Goal: Information Seeking & Learning: Learn about a topic

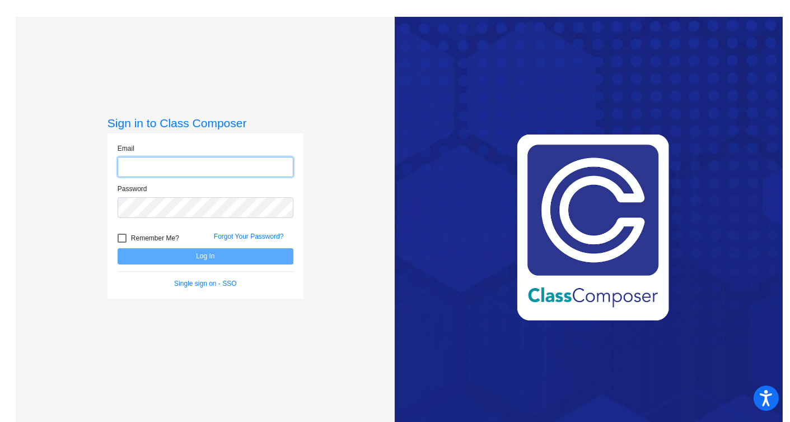
type input "[EMAIL_ADDRESS][DOMAIN_NAME]"
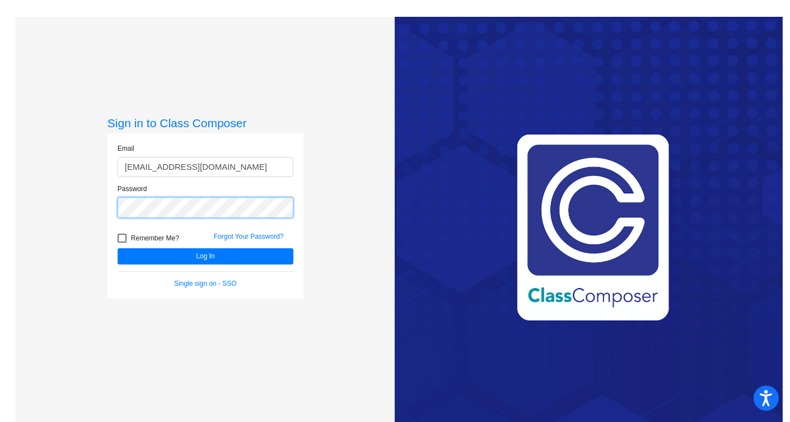
click at [118, 248] on button "Log In" at bounding box center [206, 256] width 176 height 16
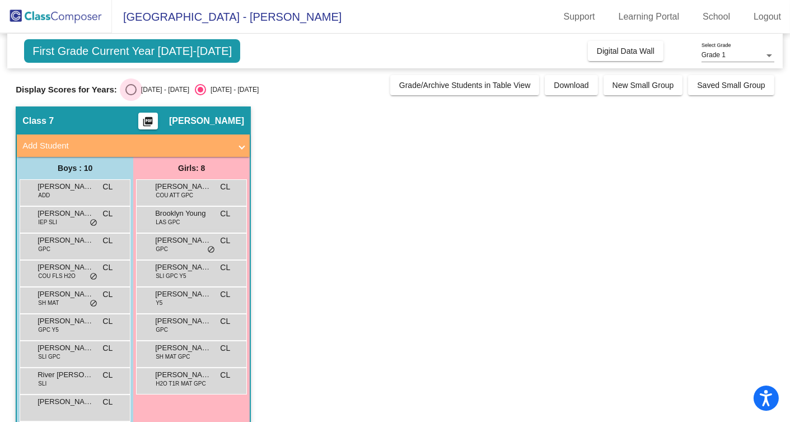
click at [131, 87] on div "Select an option" at bounding box center [130, 89] width 11 height 11
click at [131, 95] on input "[DATE] - [DATE]" at bounding box center [130, 95] width 1 height 1
radio input "true"
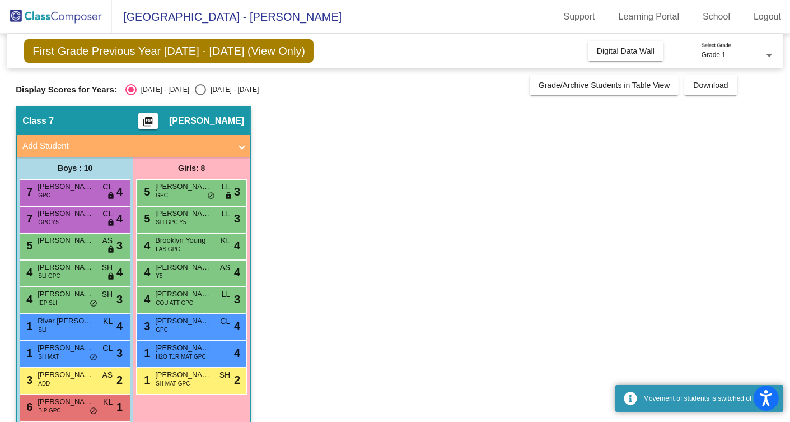
scroll to position [43, 0]
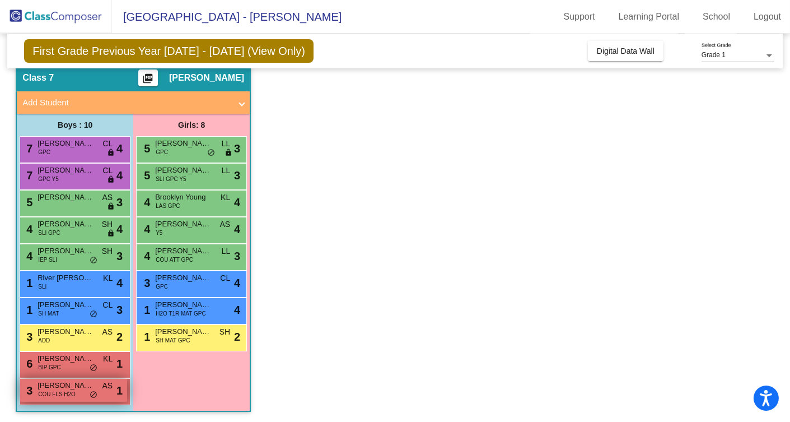
click at [106, 397] on div "3 [PERSON_NAME] COU FLS H2O AS lock do_not_disturb_alt 1" at bounding box center [73, 389] width 107 height 23
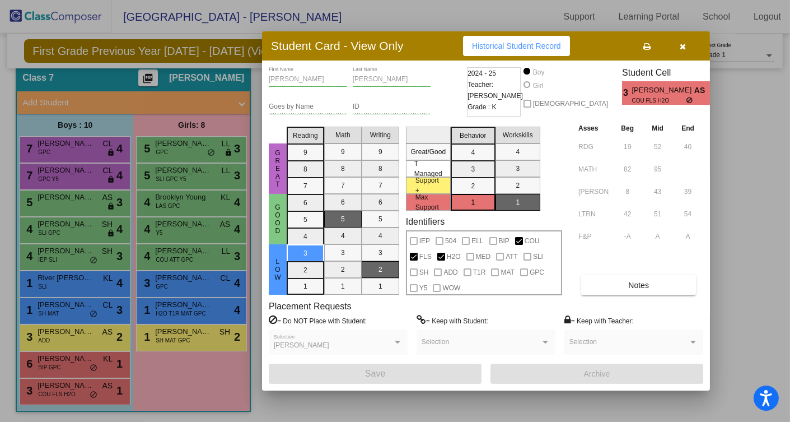
click at [686, 46] on icon "button" at bounding box center [683, 47] width 6 height 8
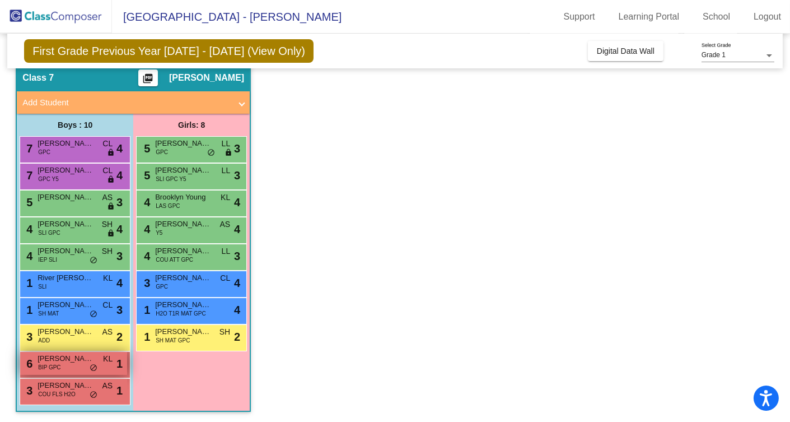
click at [71, 356] on span "[PERSON_NAME] [PERSON_NAME]" at bounding box center [66, 358] width 56 height 11
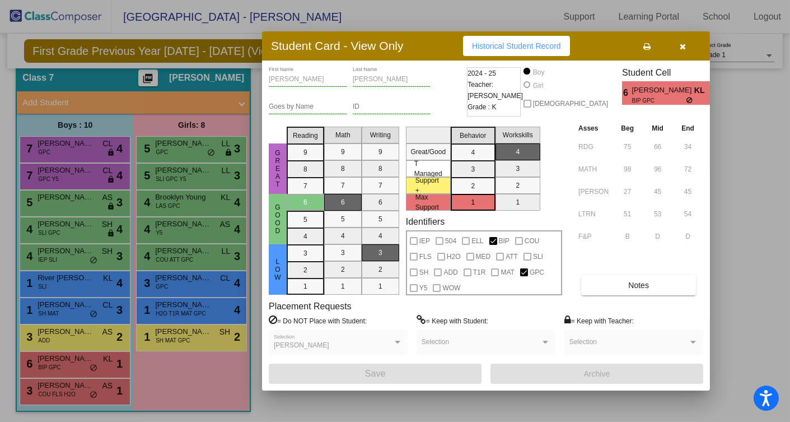
click at [683, 48] on icon "button" at bounding box center [683, 47] width 6 height 8
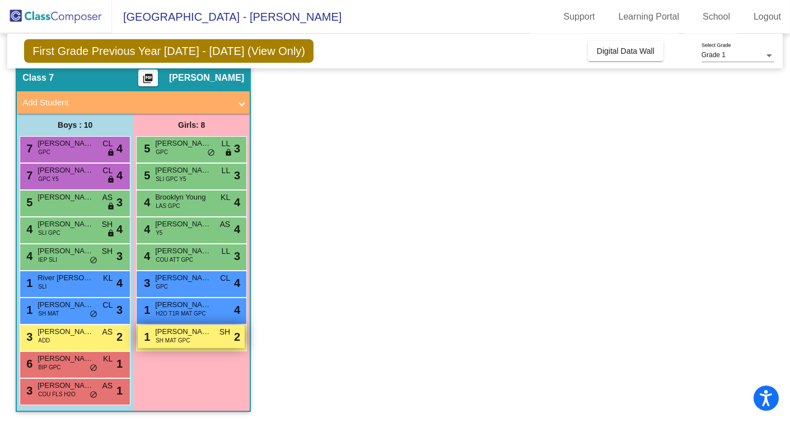
click at [203, 336] on div "1 [PERSON_NAME] SH MAT GPC SH lock do_not_disturb_alt 2" at bounding box center [191, 336] width 107 height 23
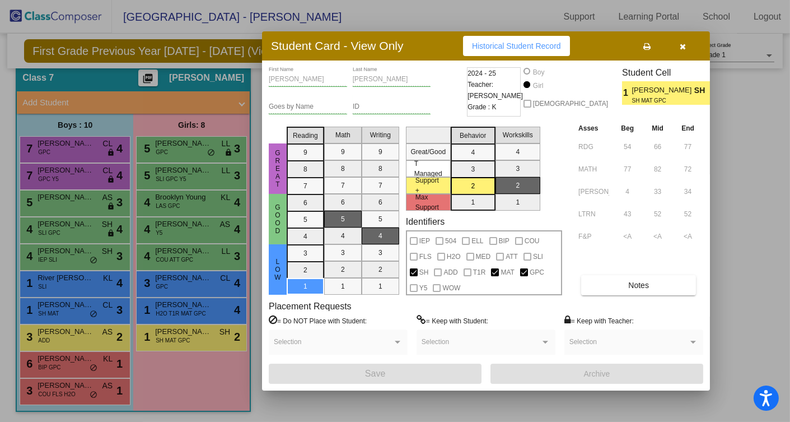
click at [681, 50] on icon "button" at bounding box center [683, 47] width 6 height 8
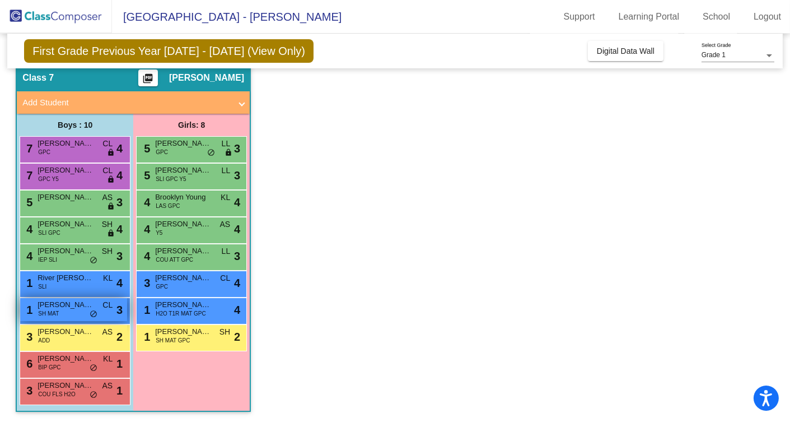
click at [67, 310] on div "1 [PERSON_NAME] MAT CL lock do_not_disturb_alt 3" at bounding box center [73, 309] width 107 height 23
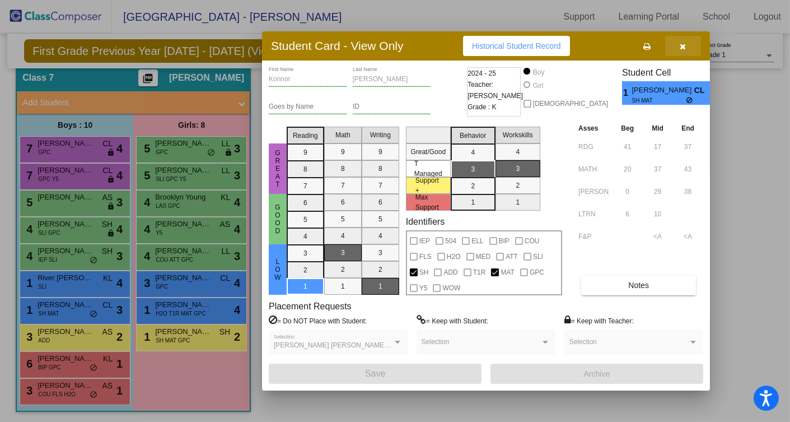
click at [685, 48] on icon "button" at bounding box center [683, 47] width 6 height 8
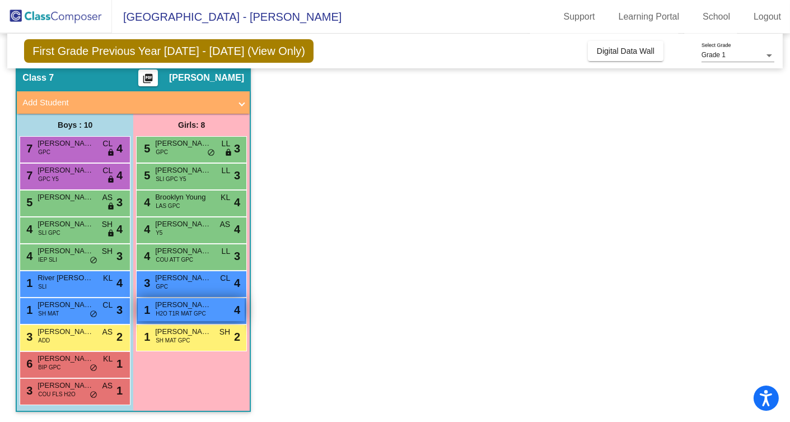
click at [209, 306] on span "[PERSON_NAME] ([PERSON_NAME]) [PERSON_NAME]" at bounding box center [183, 304] width 56 height 11
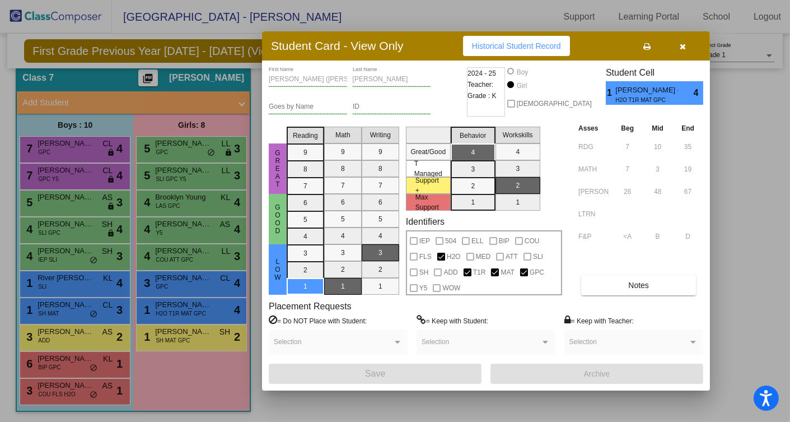
click at [681, 49] on icon "button" at bounding box center [683, 47] width 6 height 8
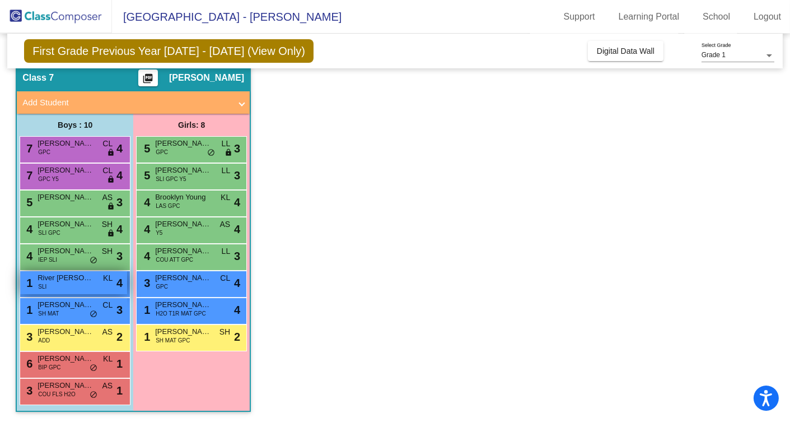
click at [67, 284] on div "1 River [PERSON_NAME] SLI KL lock do_not_disturb_alt 4" at bounding box center [73, 282] width 107 height 23
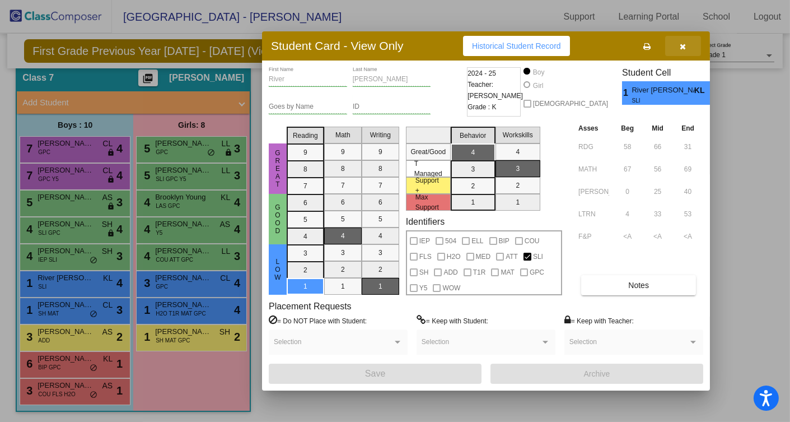
click at [683, 46] on icon "button" at bounding box center [683, 47] width 6 height 8
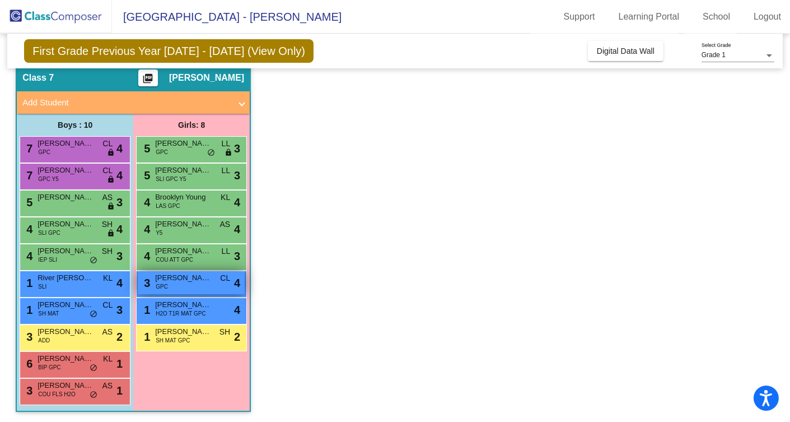
click at [203, 280] on span "[PERSON_NAME]" at bounding box center [183, 277] width 56 height 11
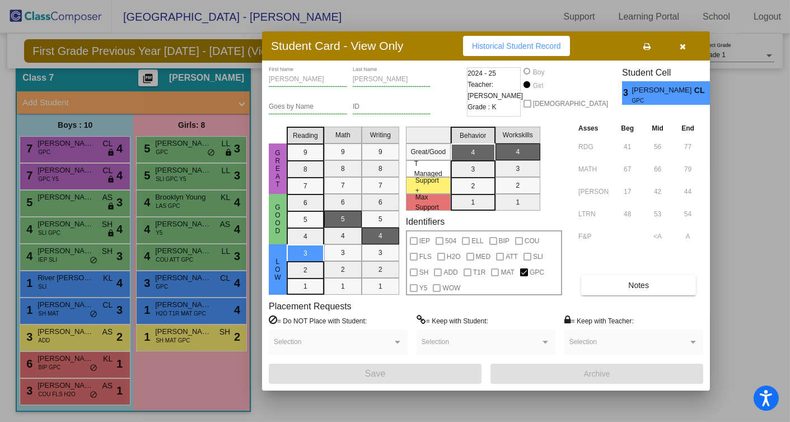
click at [686, 46] on button "button" at bounding box center [683, 46] width 36 height 20
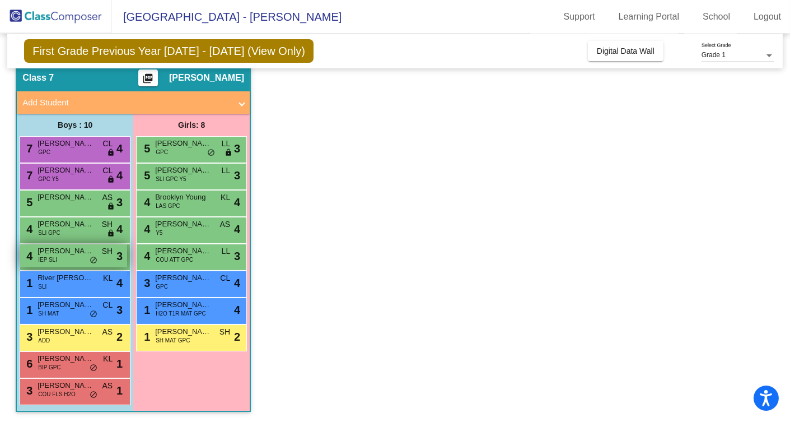
click at [58, 247] on span "[PERSON_NAME]" at bounding box center [66, 250] width 56 height 11
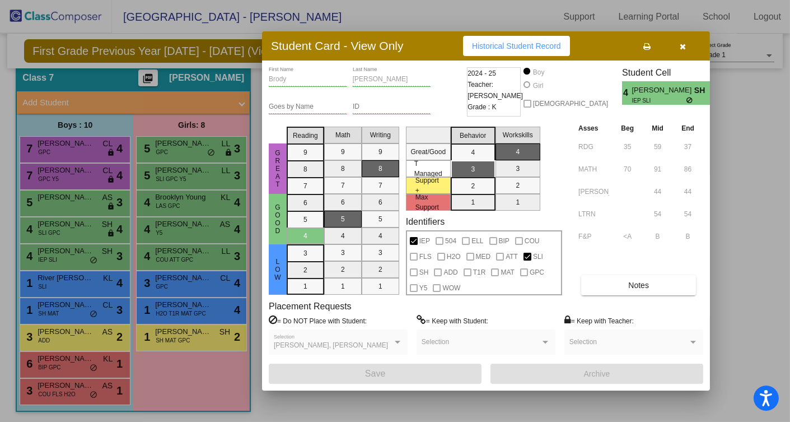
click at [681, 47] on icon "button" at bounding box center [683, 47] width 6 height 8
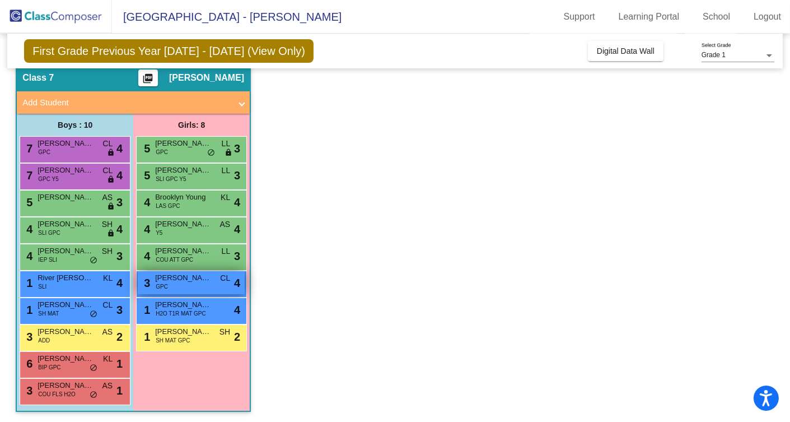
click at [182, 277] on span "[PERSON_NAME]" at bounding box center [183, 277] width 56 height 11
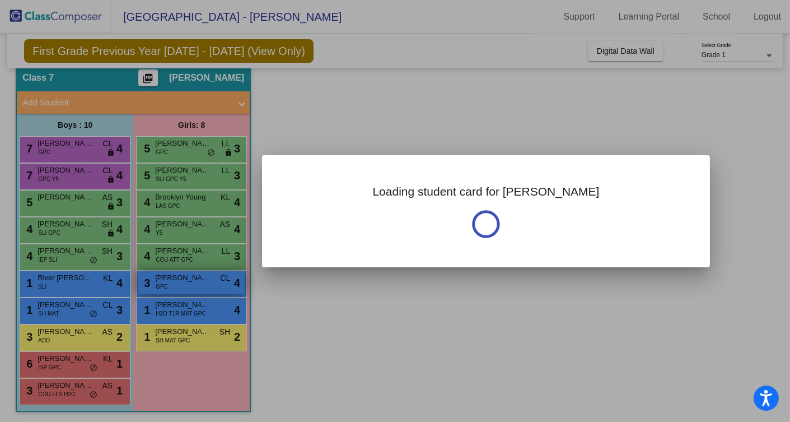
click at [182, 278] on div at bounding box center [395, 211] width 790 height 422
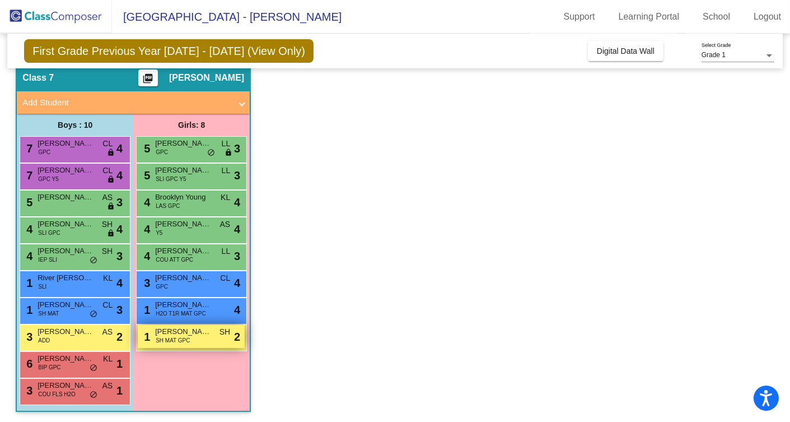
click at [172, 340] on span "SH MAT GPC" at bounding box center [173, 340] width 34 height 8
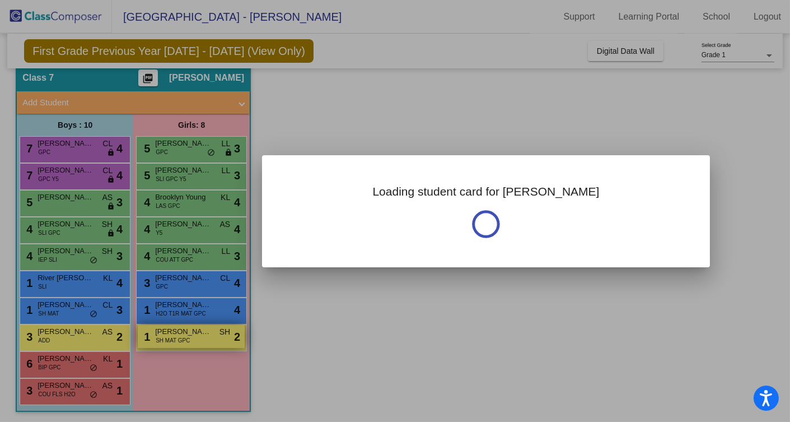
click at [172, 340] on div at bounding box center [395, 211] width 790 height 422
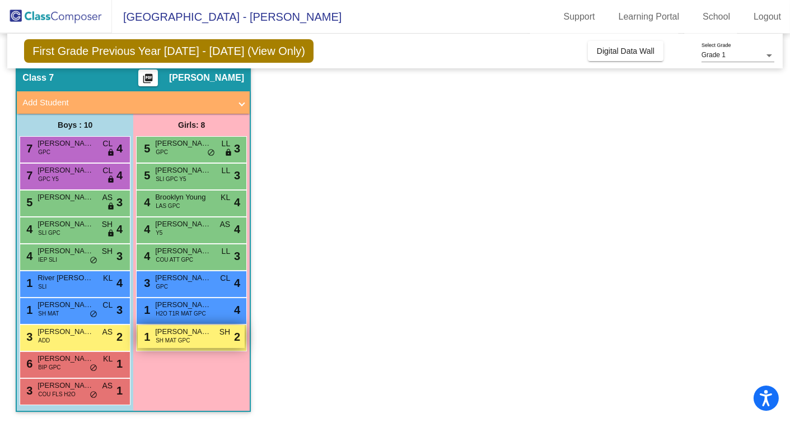
click at [177, 338] on span "SH MAT GPC" at bounding box center [173, 340] width 34 height 8
click at [180, 338] on span "SH MAT GPC" at bounding box center [173, 340] width 34 height 8
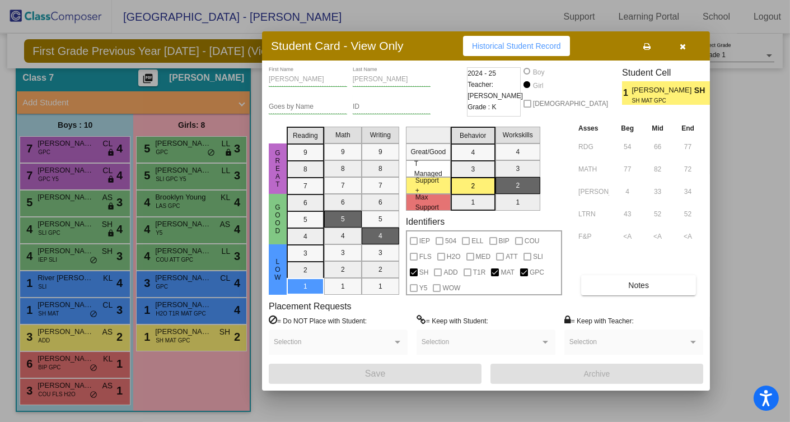
click at [45, 389] on div at bounding box center [395, 211] width 790 height 422
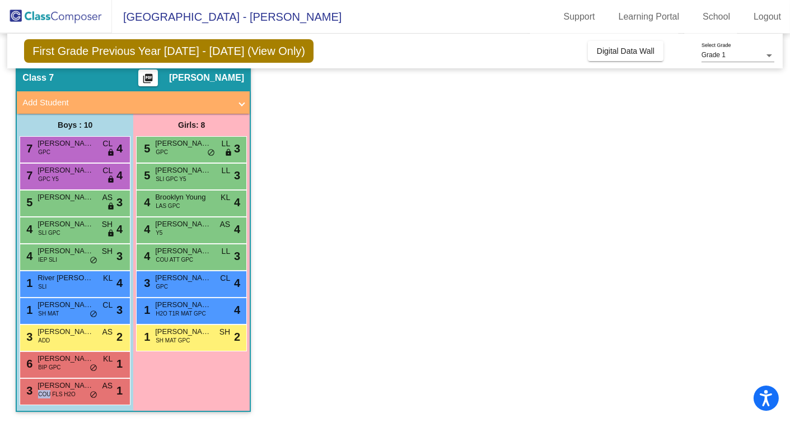
click at [45, 390] on span "COU FLS H2O" at bounding box center [57, 394] width 38 height 8
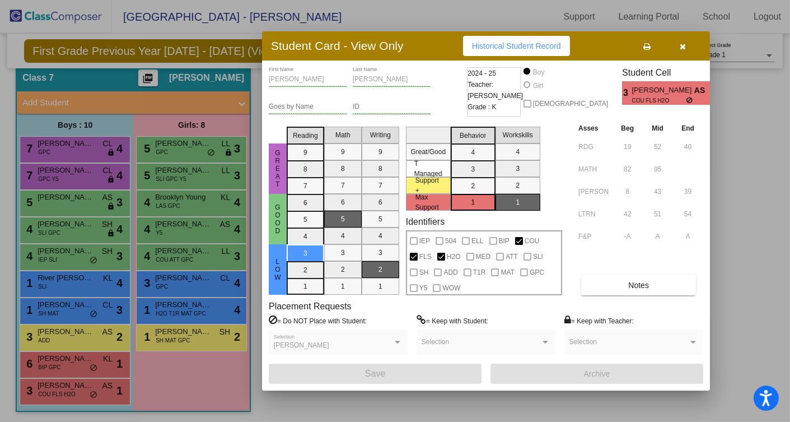
click at [164, 386] on div at bounding box center [395, 211] width 790 height 422
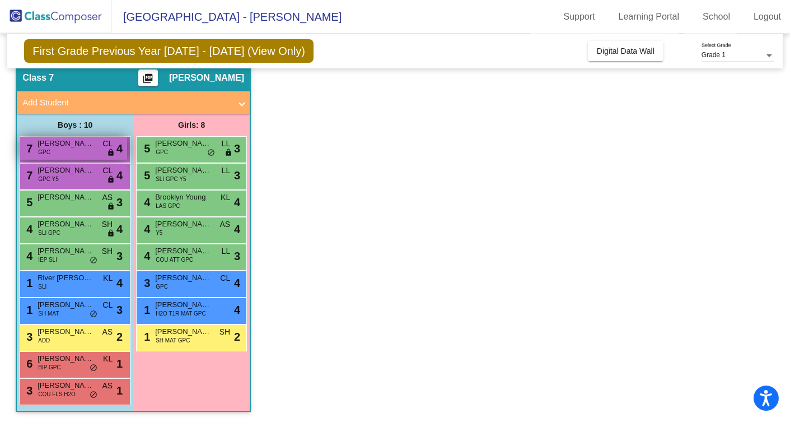
click at [81, 153] on div "7 [PERSON_NAME] GPC CL lock do_not_disturb_alt 4" at bounding box center [73, 148] width 107 height 23
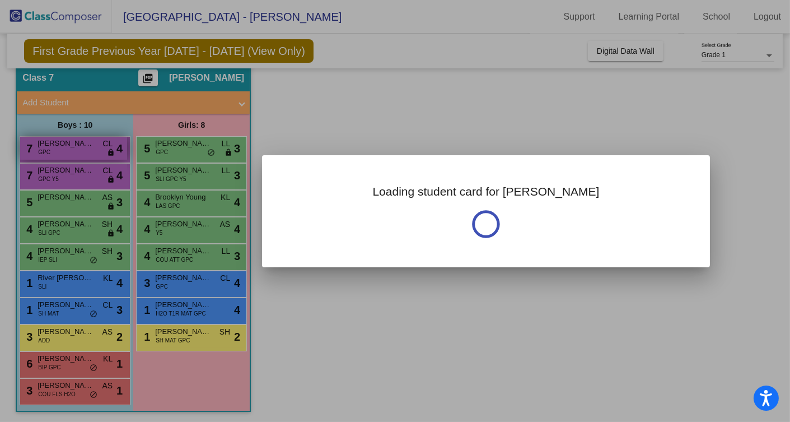
click at [81, 153] on div at bounding box center [395, 211] width 790 height 422
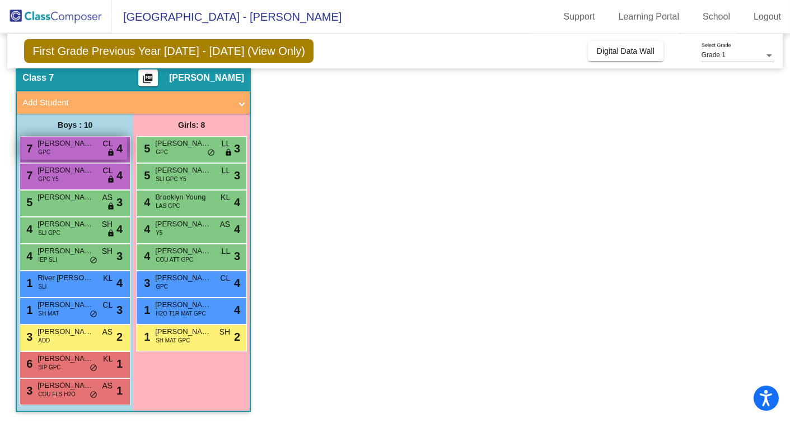
click at [81, 153] on div "7 [PERSON_NAME] GPC CL lock do_not_disturb_alt 4" at bounding box center [73, 148] width 107 height 23
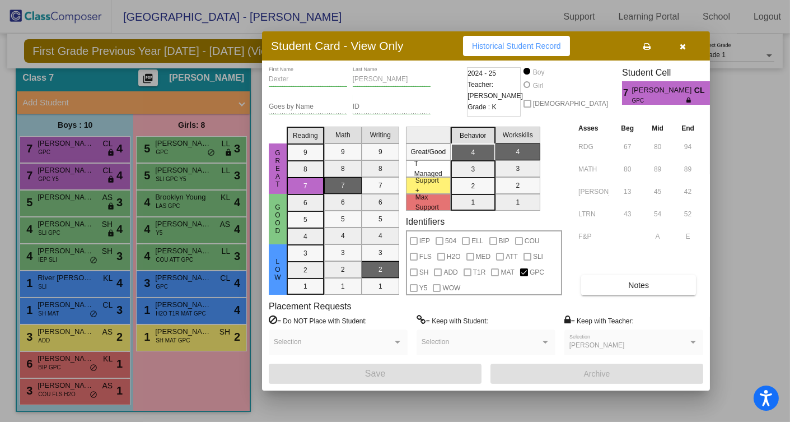
click at [175, 151] on div at bounding box center [395, 211] width 790 height 422
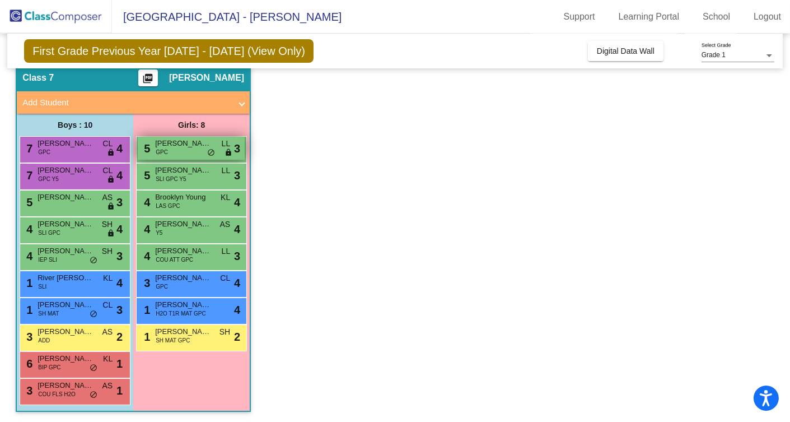
click at [187, 148] on div "5 [PERSON_NAME] GPC LL lock do_not_disturb_alt 3" at bounding box center [191, 148] width 107 height 23
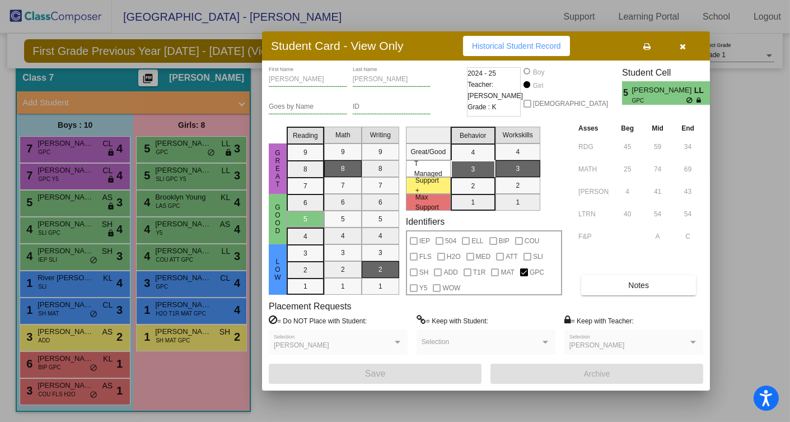
click at [74, 175] on div at bounding box center [395, 211] width 790 height 422
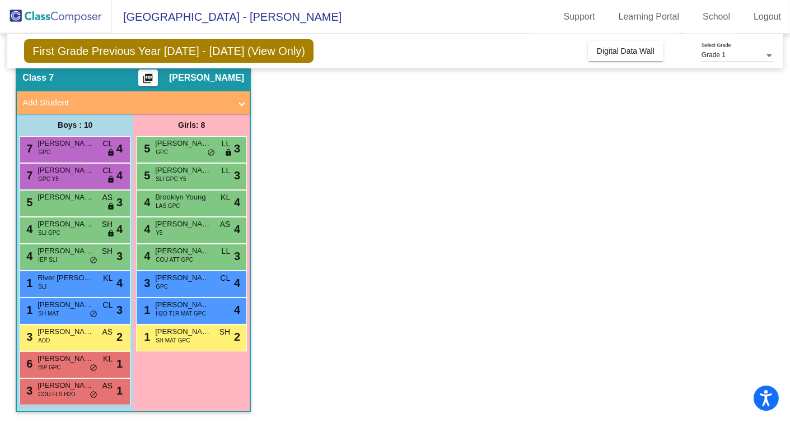
click at [74, 175] on div "7 [PERSON_NAME] GPC Y5 CL lock do_not_disturb_alt 4" at bounding box center [73, 174] width 107 height 23
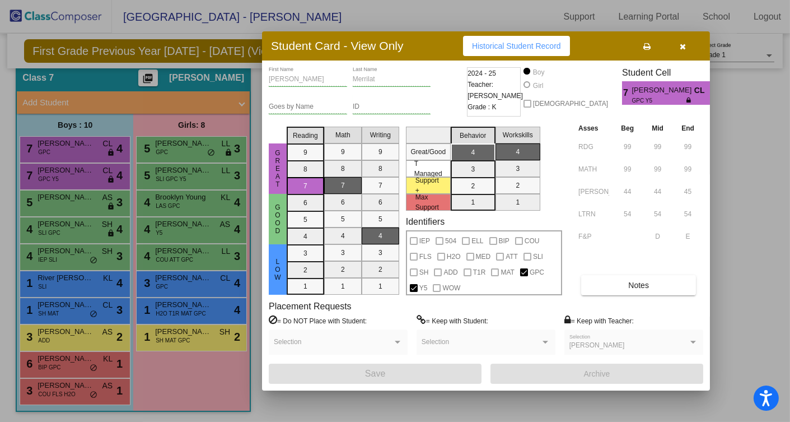
click at [188, 170] on div at bounding box center [395, 211] width 790 height 422
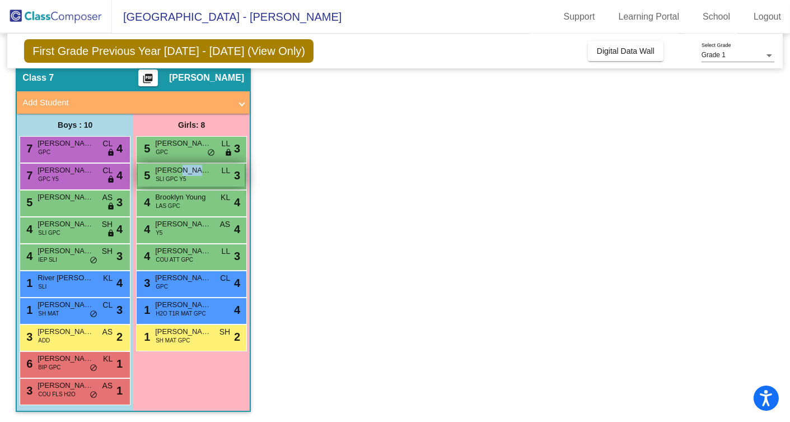
click at [188, 171] on span "[PERSON_NAME]" at bounding box center [183, 170] width 56 height 11
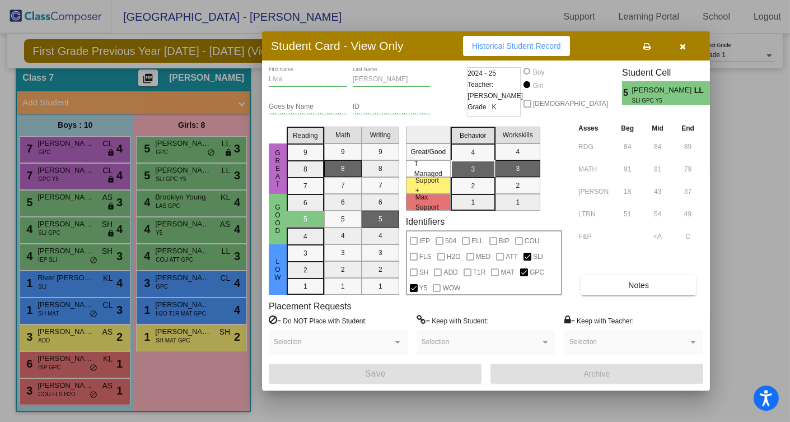
click at [86, 204] on div at bounding box center [395, 211] width 790 height 422
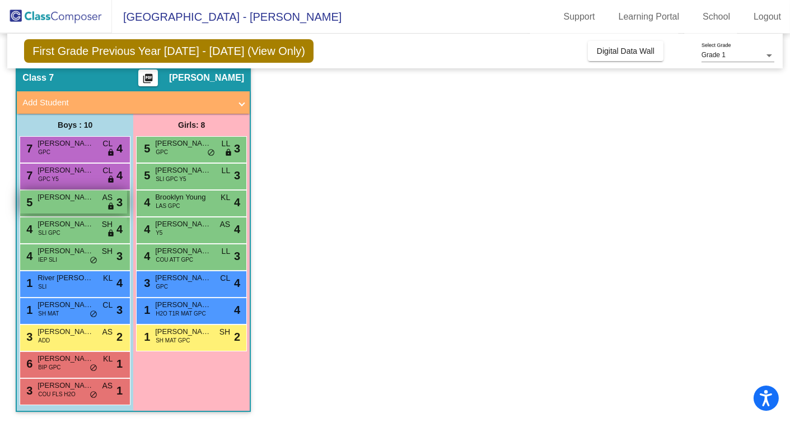
click at [83, 203] on div "5 [PERSON_NAME] AS lock do_not_disturb_alt 3" at bounding box center [73, 201] width 107 height 23
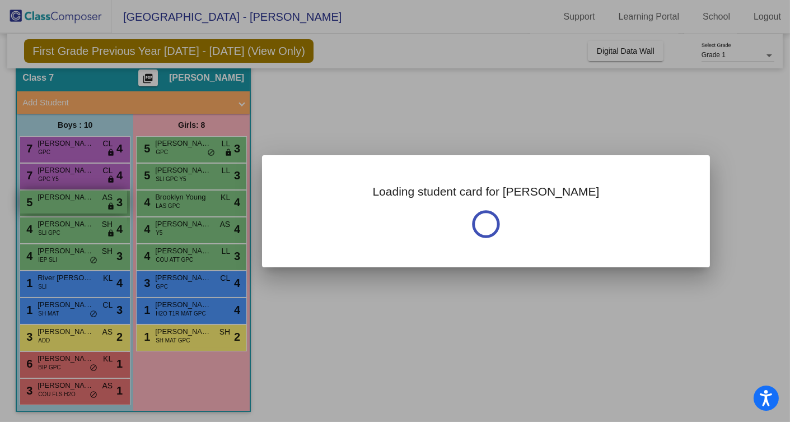
click at [83, 203] on div at bounding box center [395, 211] width 790 height 422
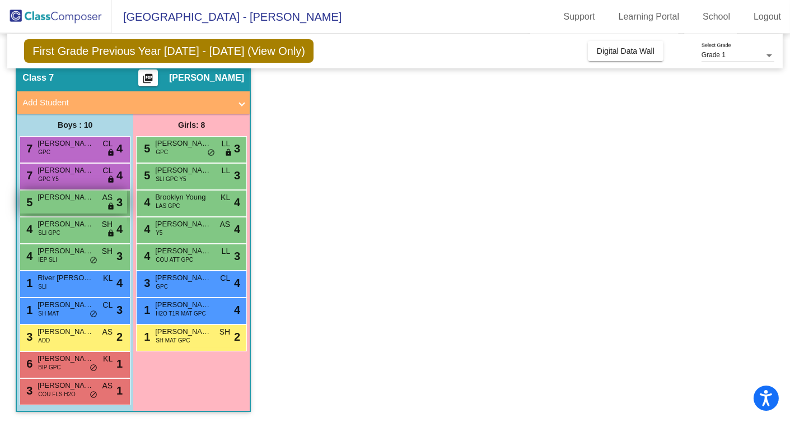
click at [83, 203] on div "5 [PERSON_NAME] AS lock do_not_disturb_alt 3" at bounding box center [73, 201] width 107 height 23
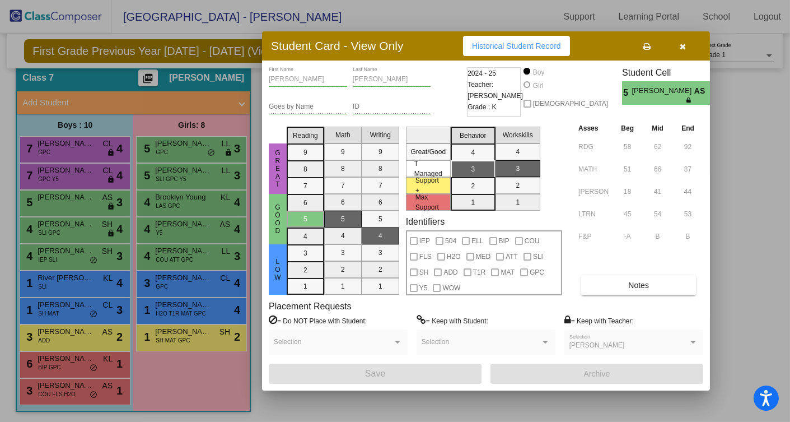
click at [208, 204] on div at bounding box center [395, 211] width 790 height 422
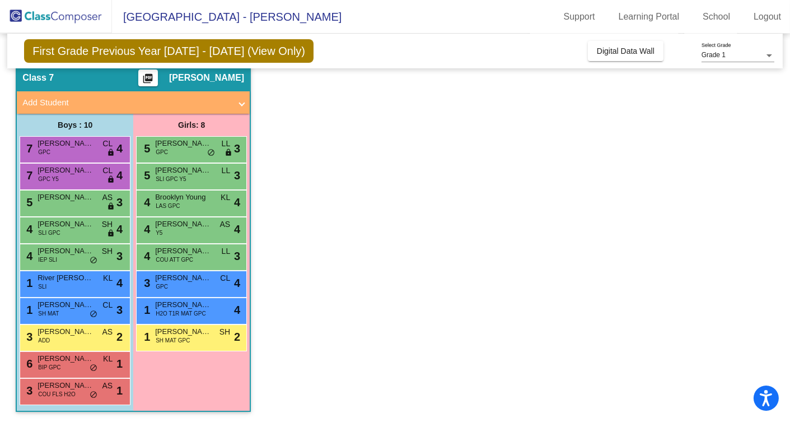
click at [208, 204] on div "4 Brooklyn Young LAS GPC KL lock do_not_disturb_alt 4" at bounding box center [191, 201] width 107 height 23
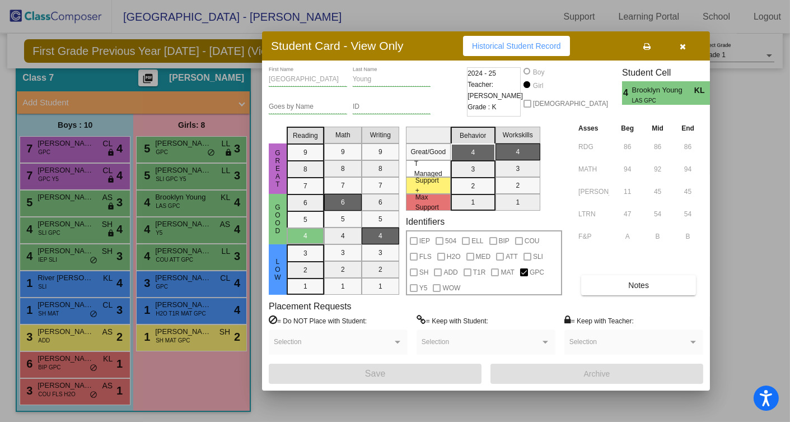
click at [85, 230] on div at bounding box center [395, 211] width 790 height 422
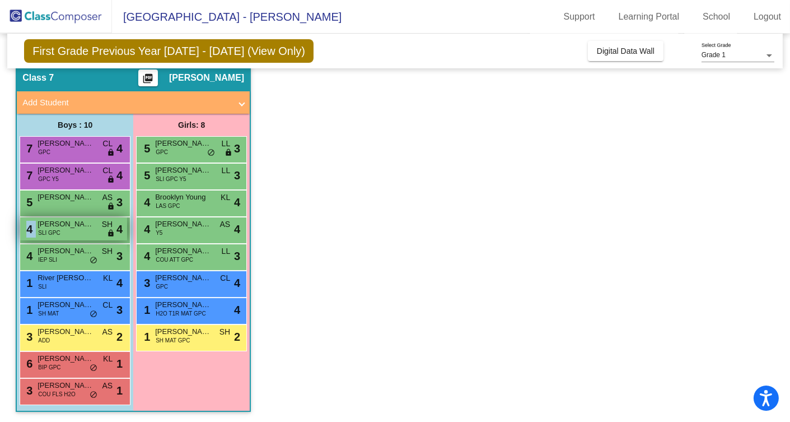
click at [84, 230] on div "4 [PERSON_NAME] SLI GPC SH lock do_not_disturb_alt 4" at bounding box center [73, 228] width 107 height 23
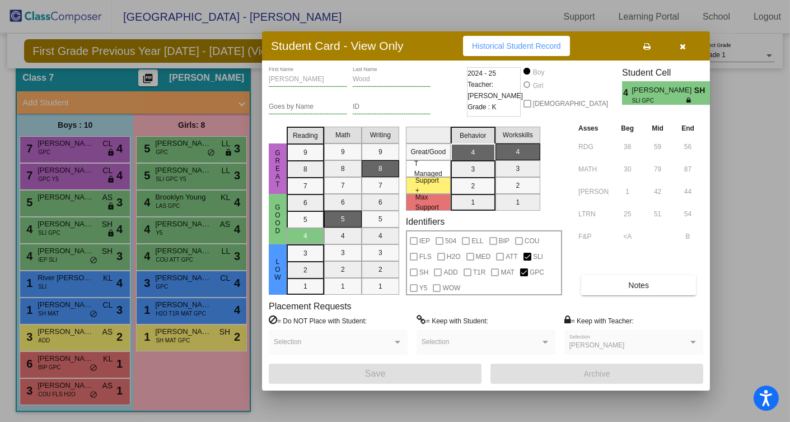
click at [192, 228] on div at bounding box center [395, 211] width 790 height 422
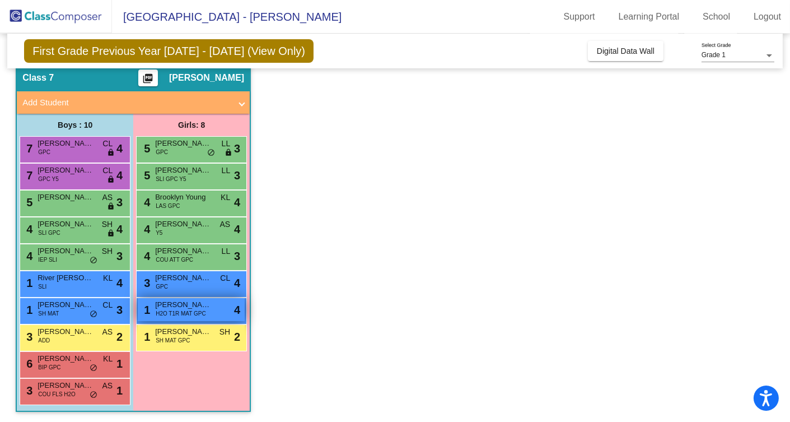
click at [182, 309] on span "H2O T1R MAT GPC" at bounding box center [181, 313] width 50 height 8
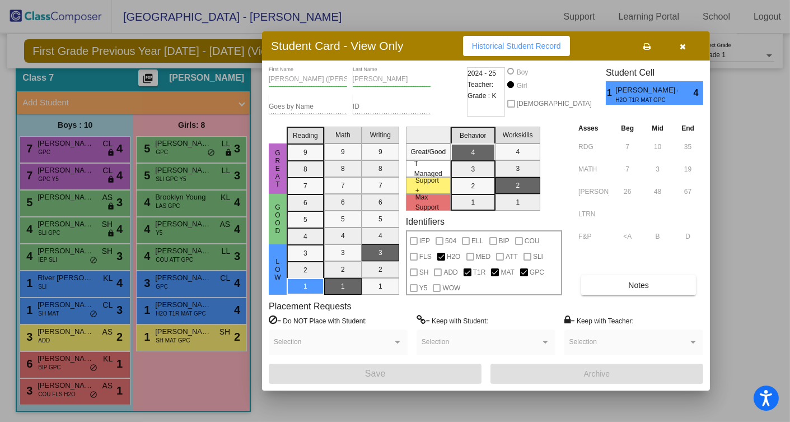
click at [71, 260] on div at bounding box center [395, 211] width 790 height 422
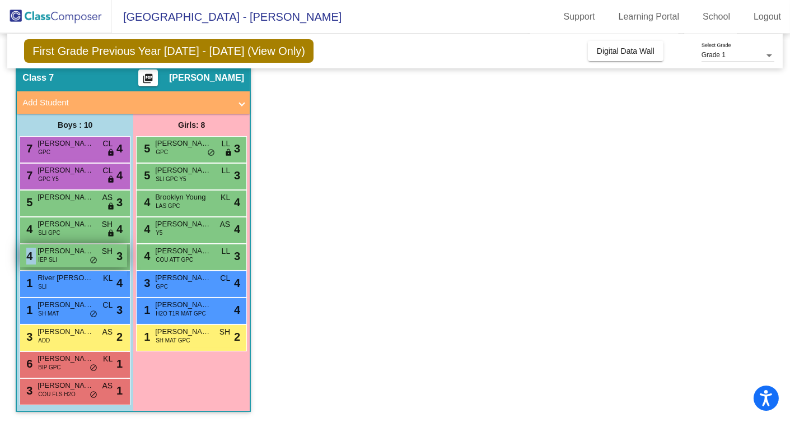
click at [71, 260] on div "4 [PERSON_NAME] IEP SLI SH lock do_not_disturb_alt 3" at bounding box center [73, 255] width 107 height 23
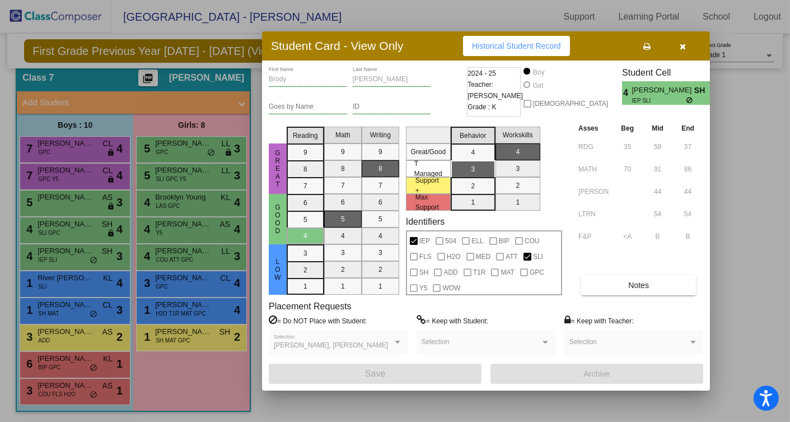
click at [81, 390] on div at bounding box center [395, 211] width 790 height 422
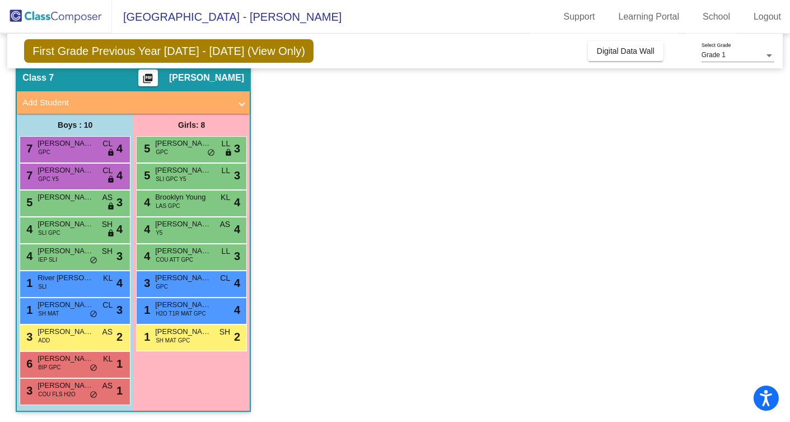
click at [81, 390] on div "3 [PERSON_NAME] COU FLS H2O AS lock do_not_disturb_alt 1" at bounding box center [73, 389] width 107 height 23
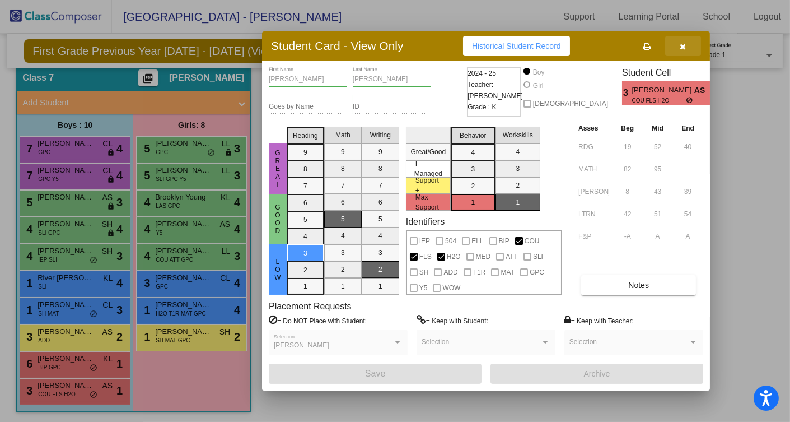
click at [690, 48] on button "button" at bounding box center [683, 46] width 36 height 20
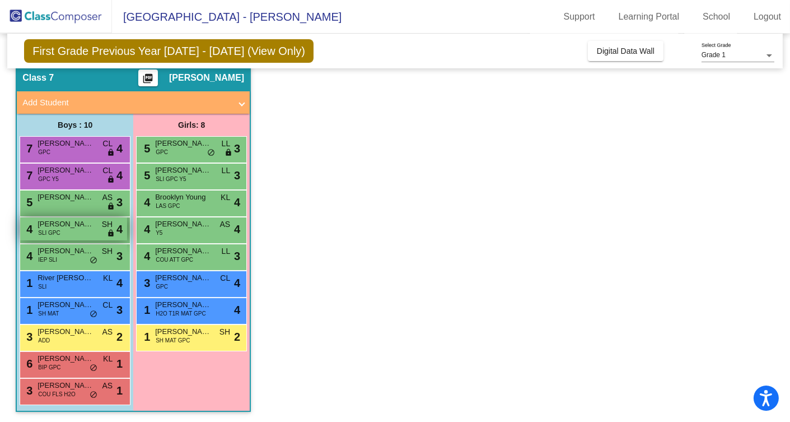
click at [72, 226] on span "[PERSON_NAME]" at bounding box center [66, 223] width 56 height 11
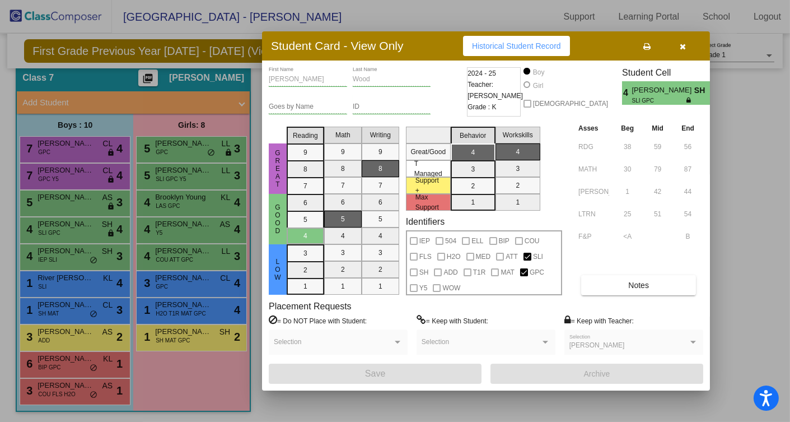
click at [680, 46] on icon "button" at bounding box center [683, 47] width 6 height 8
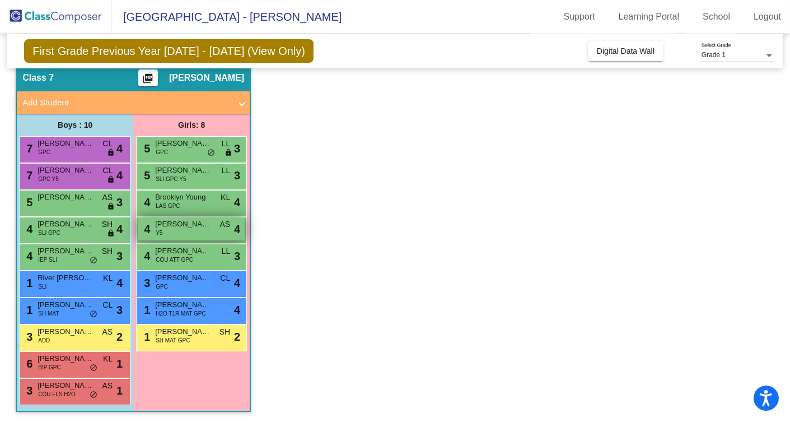
click at [207, 232] on div "4 [PERSON_NAME] Y5 AS lock do_not_disturb_alt 4" at bounding box center [191, 228] width 107 height 23
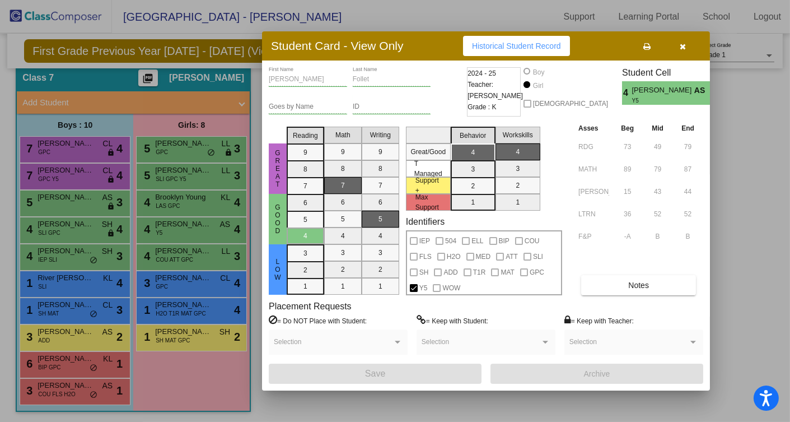
click at [683, 49] on icon "button" at bounding box center [683, 47] width 6 height 8
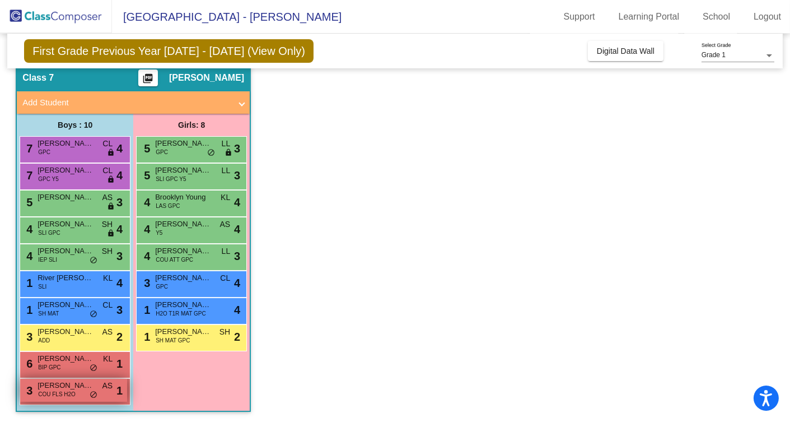
click at [72, 391] on span "COU FLS H2O" at bounding box center [57, 394] width 38 height 8
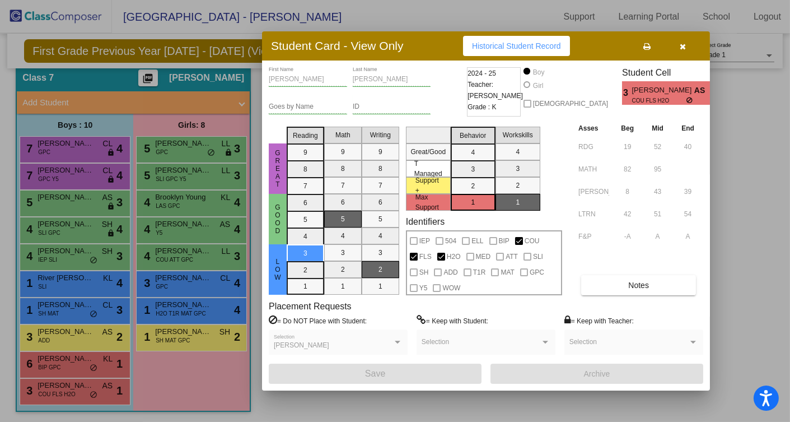
click at [65, 388] on div at bounding box center [395, 211] width 790 height 422
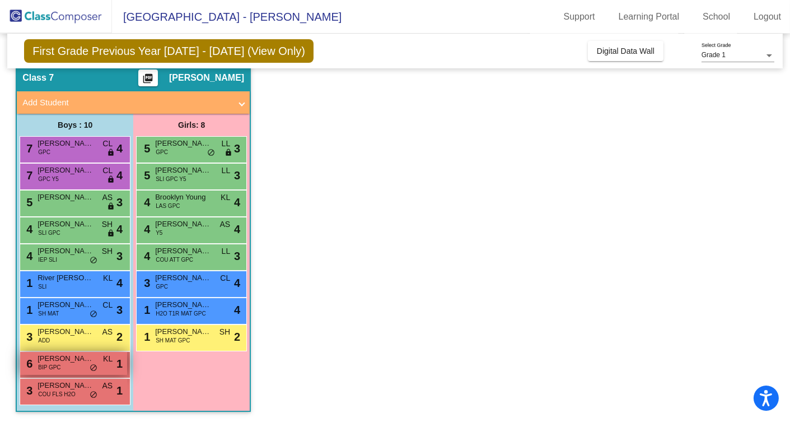
click at [65, 366] on div "6 [PERSON_NAME] [PERSON_NAME] BIP GPC KL lock do_not_disturb_alt 1" at bounding box center [73, 363] width 107 height 23
